Goal: Information Seeking & Learning: Learn about a topic

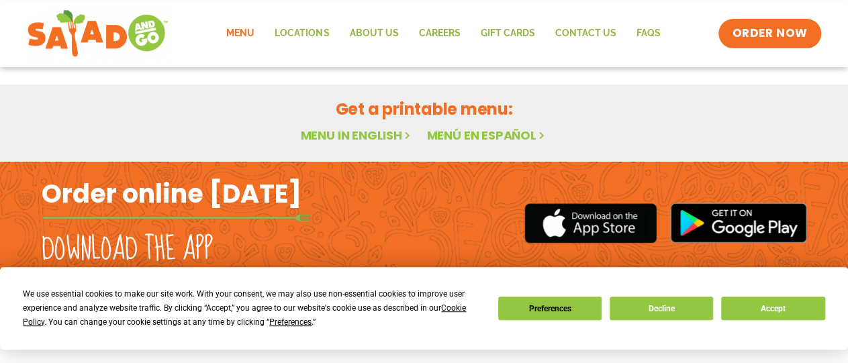
scroll to position [103, 0]
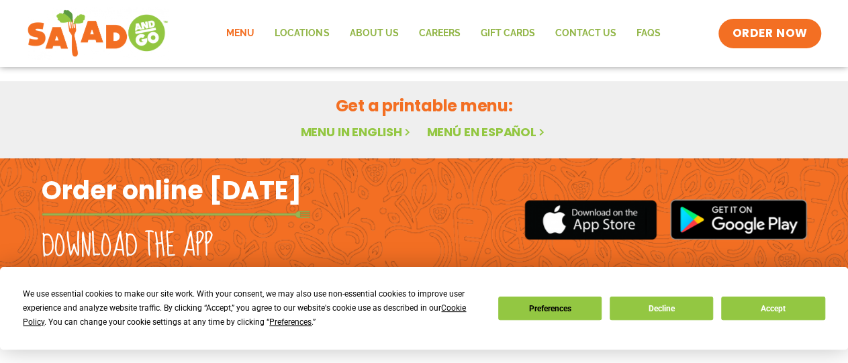
click at [328, 131] on link "Menu in English" at bounding box center [356, 132] width 113 height 17
click at [248, 21] on link "Menu" at bounding box center [240, 33] width 48 height 31
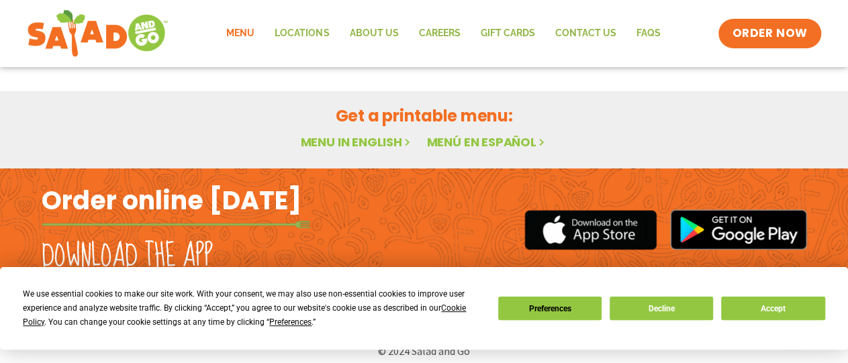
scroll to position [103, 0]
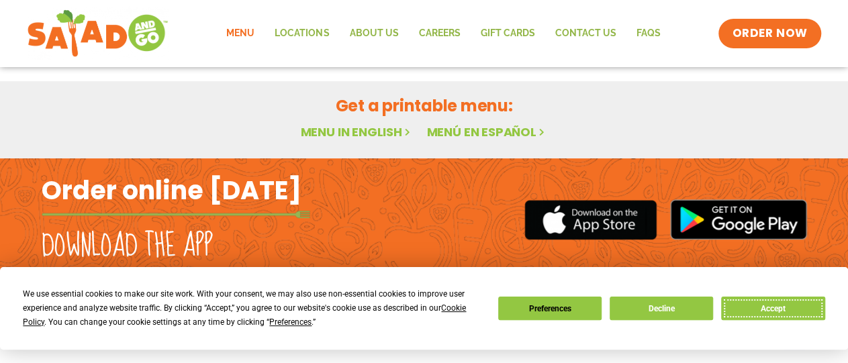
click at [754, 310] on button "Accept" at bounding box center [772, 309] width 103 height 24
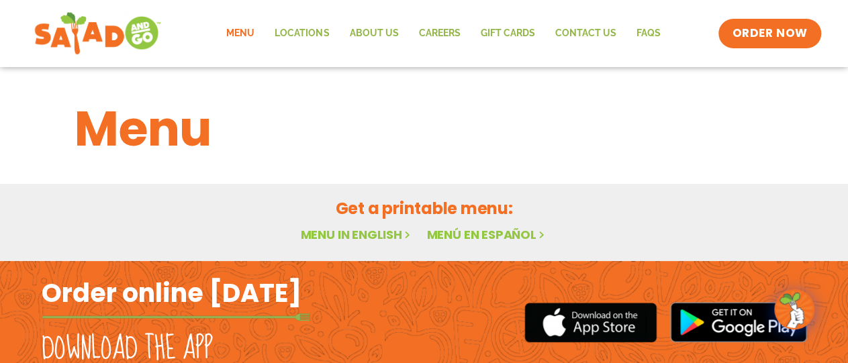
click at [82, 36] on img at bounding box center [97, 33] width 127 height 48
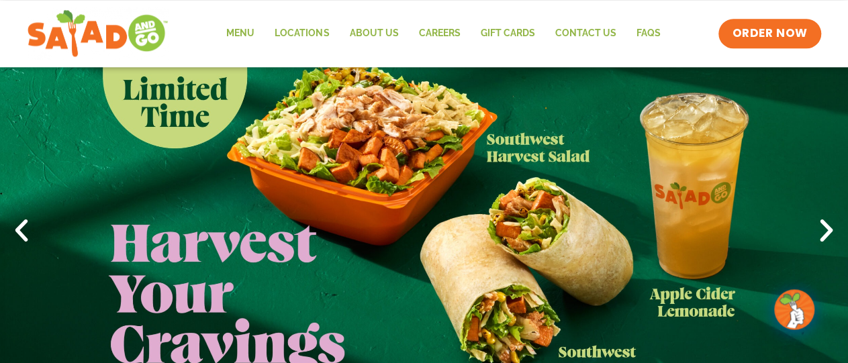
scroll to position [46, 0]
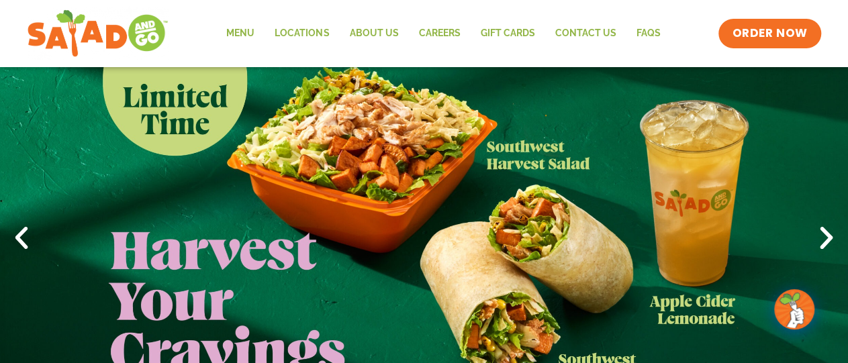
click at [823, 230] on icon "Next slide" at bounding box center [827, 239] width 30 height 30
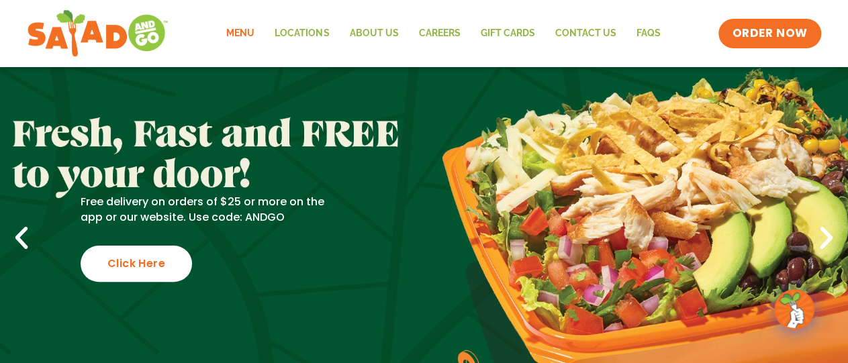
click at [228, 33] on link "Menu" at bounding box center [240, 33] width 48 height 31
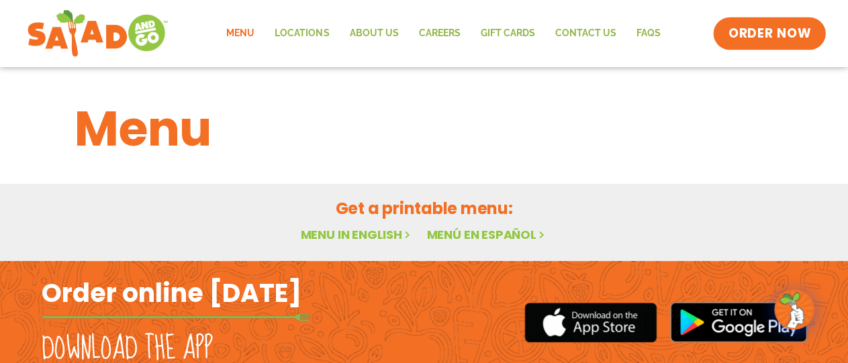
click at [751, 36] on span "ORDER NOW" at bounding box center [770, 33] width 83 height 17
